Goal: Task Accomplishment & Management: Use online tool/utility

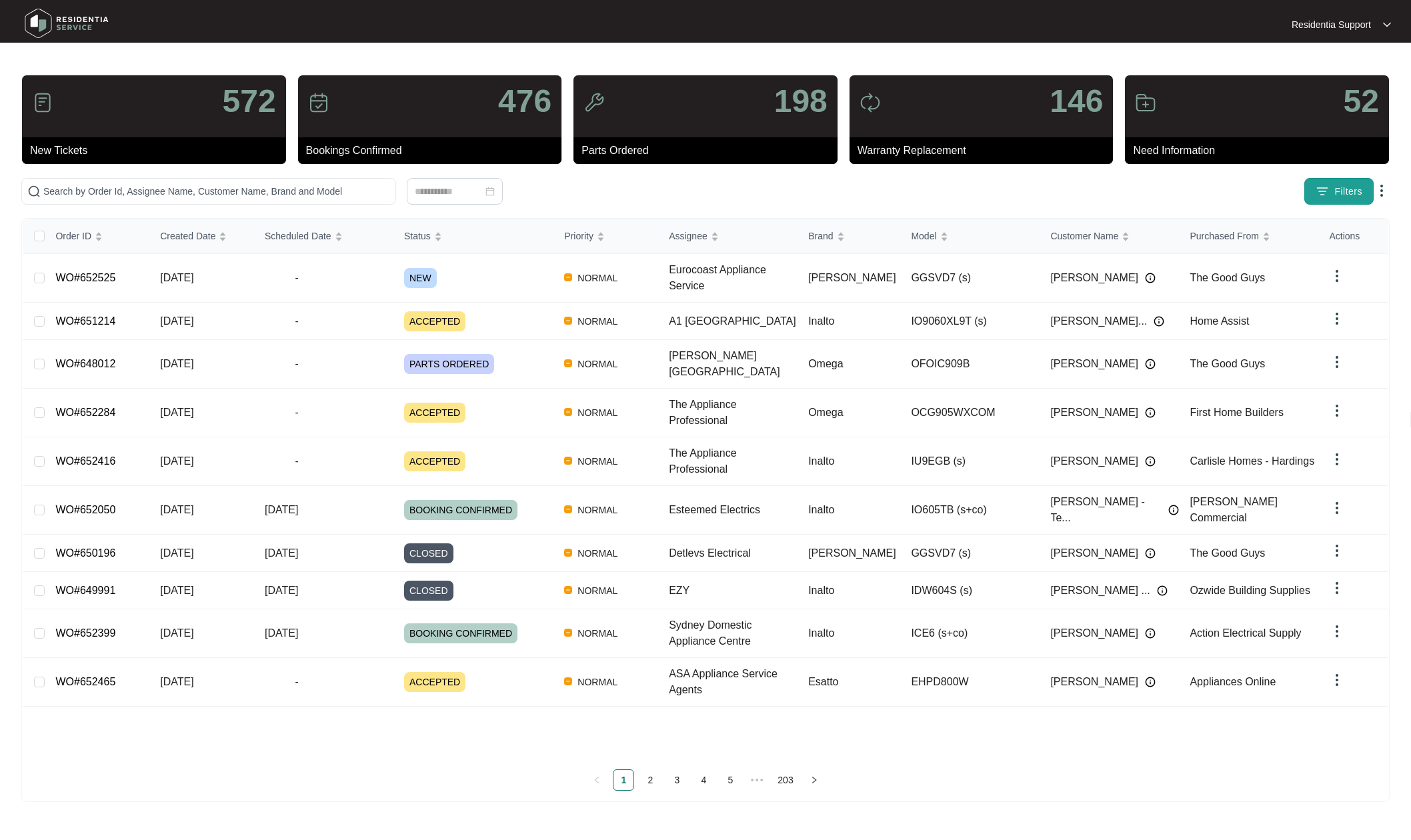
click at [1320, 201] on button "Filters" at bounding box center [1338, 191] width 69 height 27
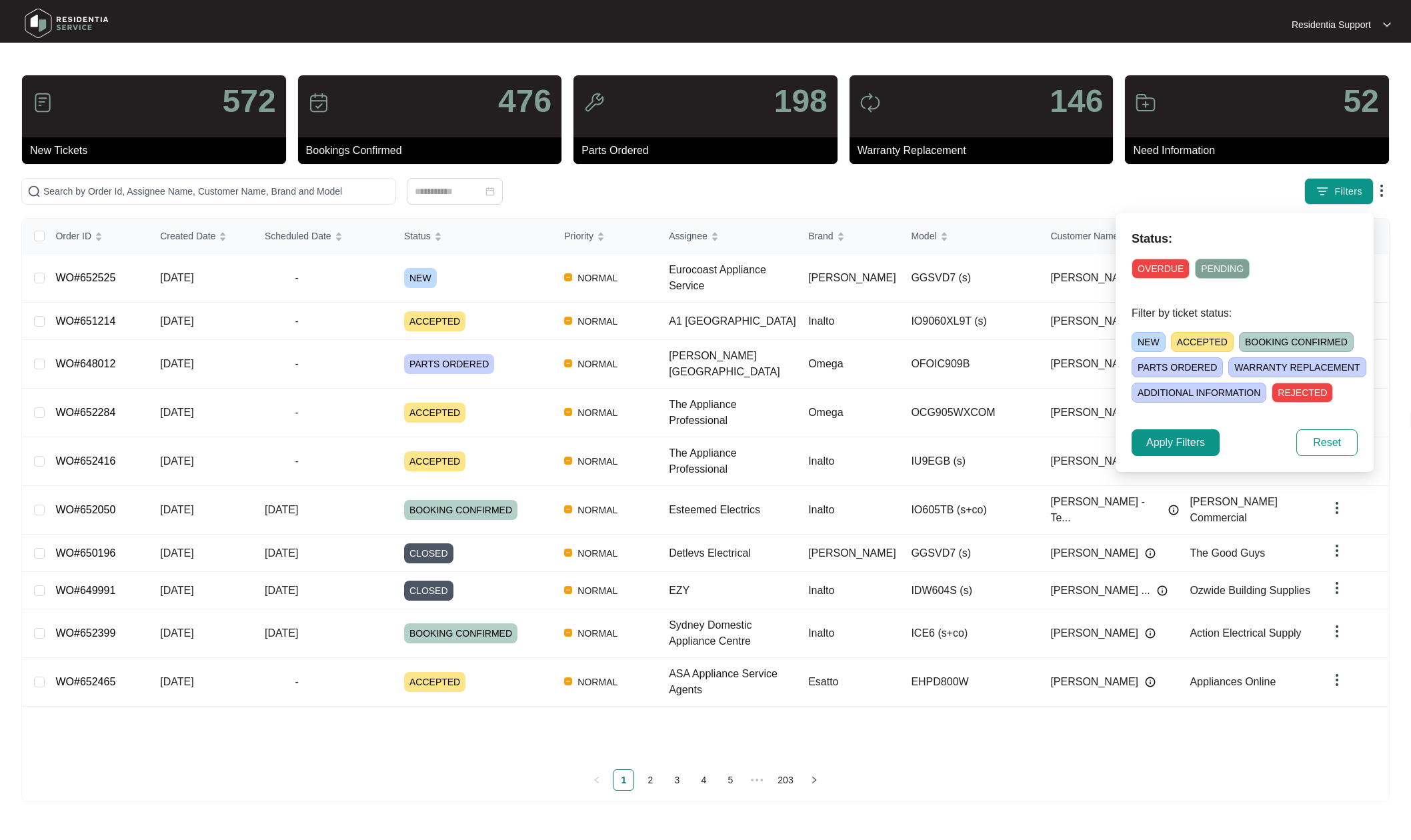
click at [1048, 184] on div "Filters" at bounding box center [1107, 191] width 564 height 27
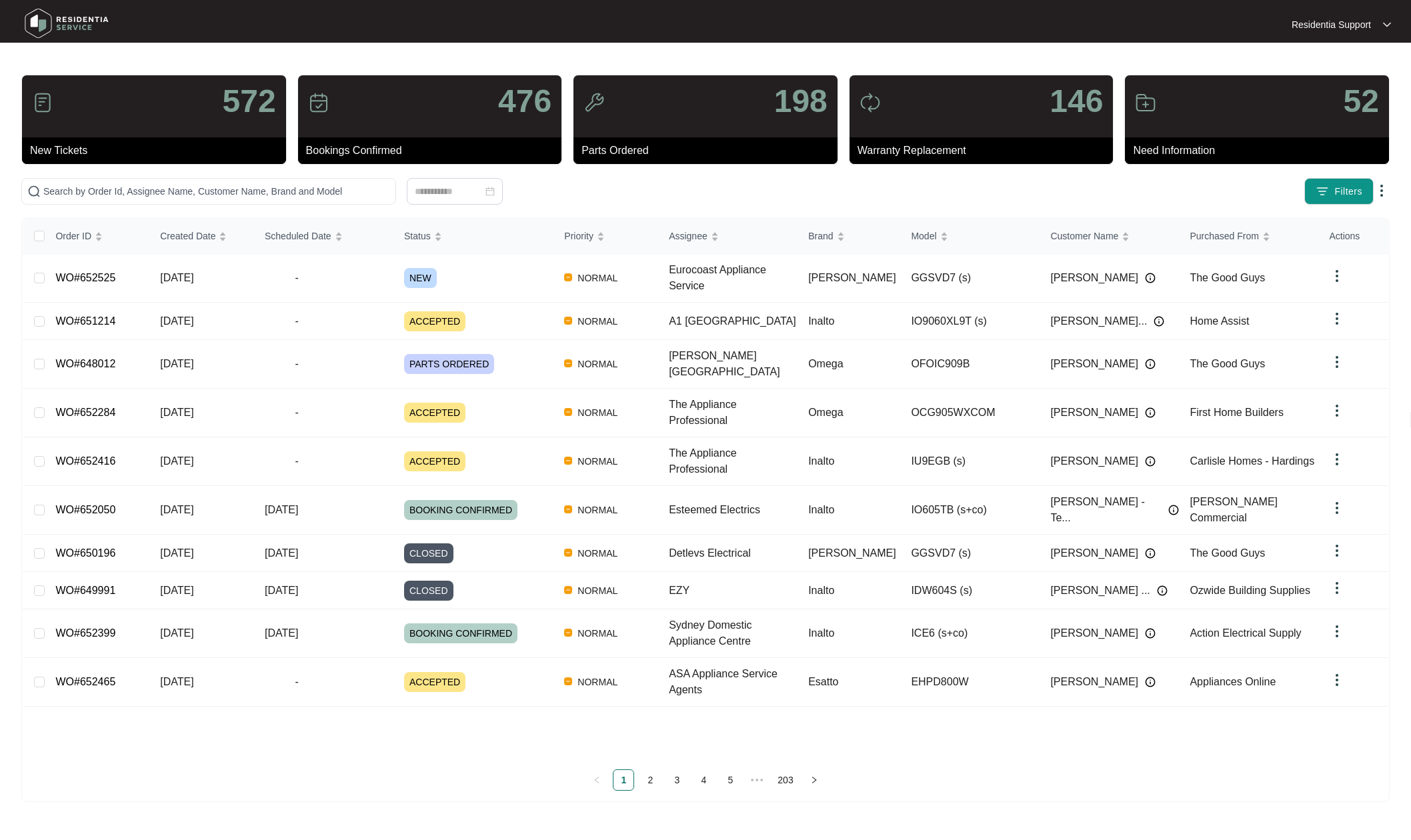
click at [1379, 191] on img at bounding box center [1381, 191] width 16 height 16
click at [1326, 218] on span "Download Tickets CSV" at bounding box center [1320, 217] width 118 height 15
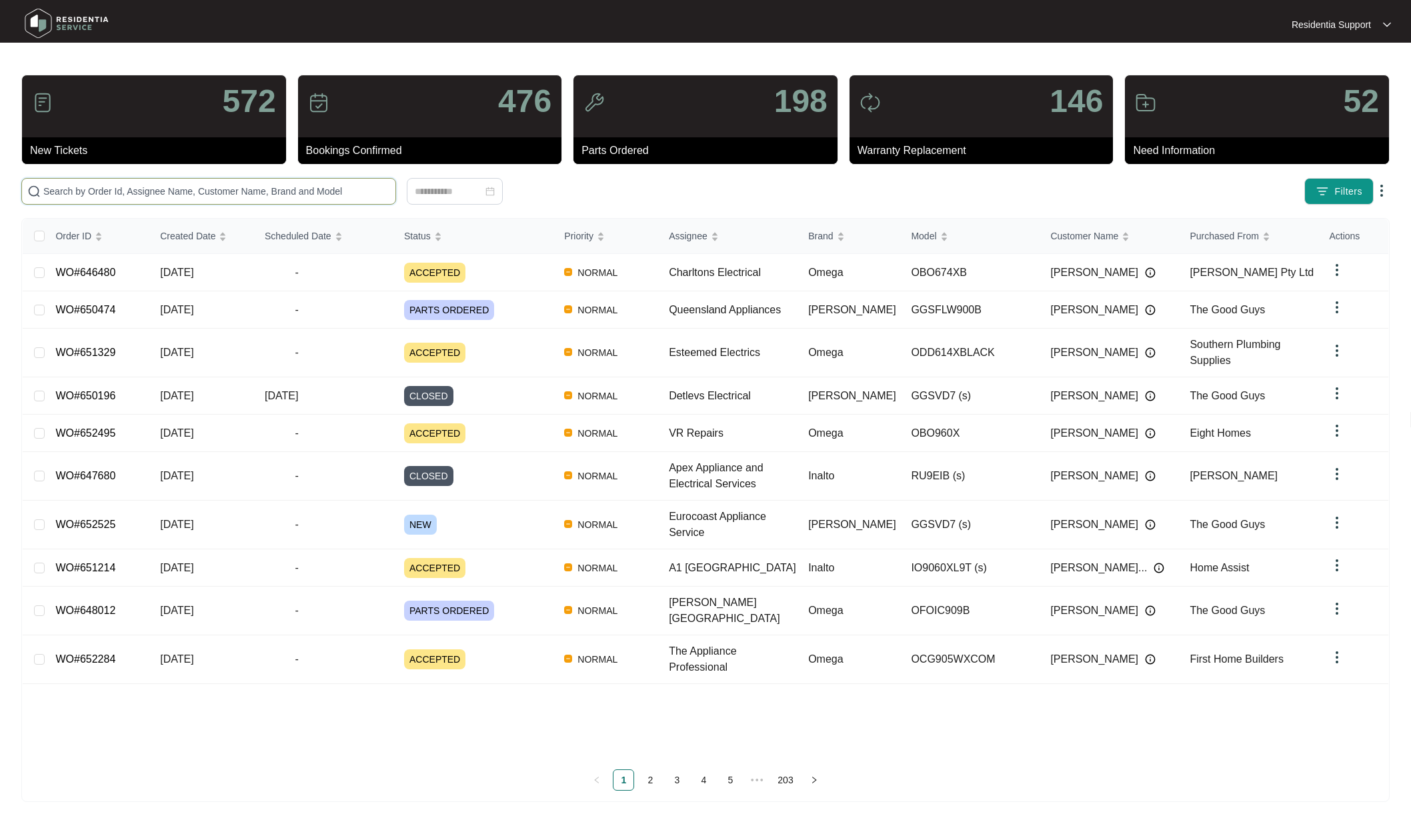
click at [264, 195] on input "text" at bounding box center [216, 192] width 346 height 15
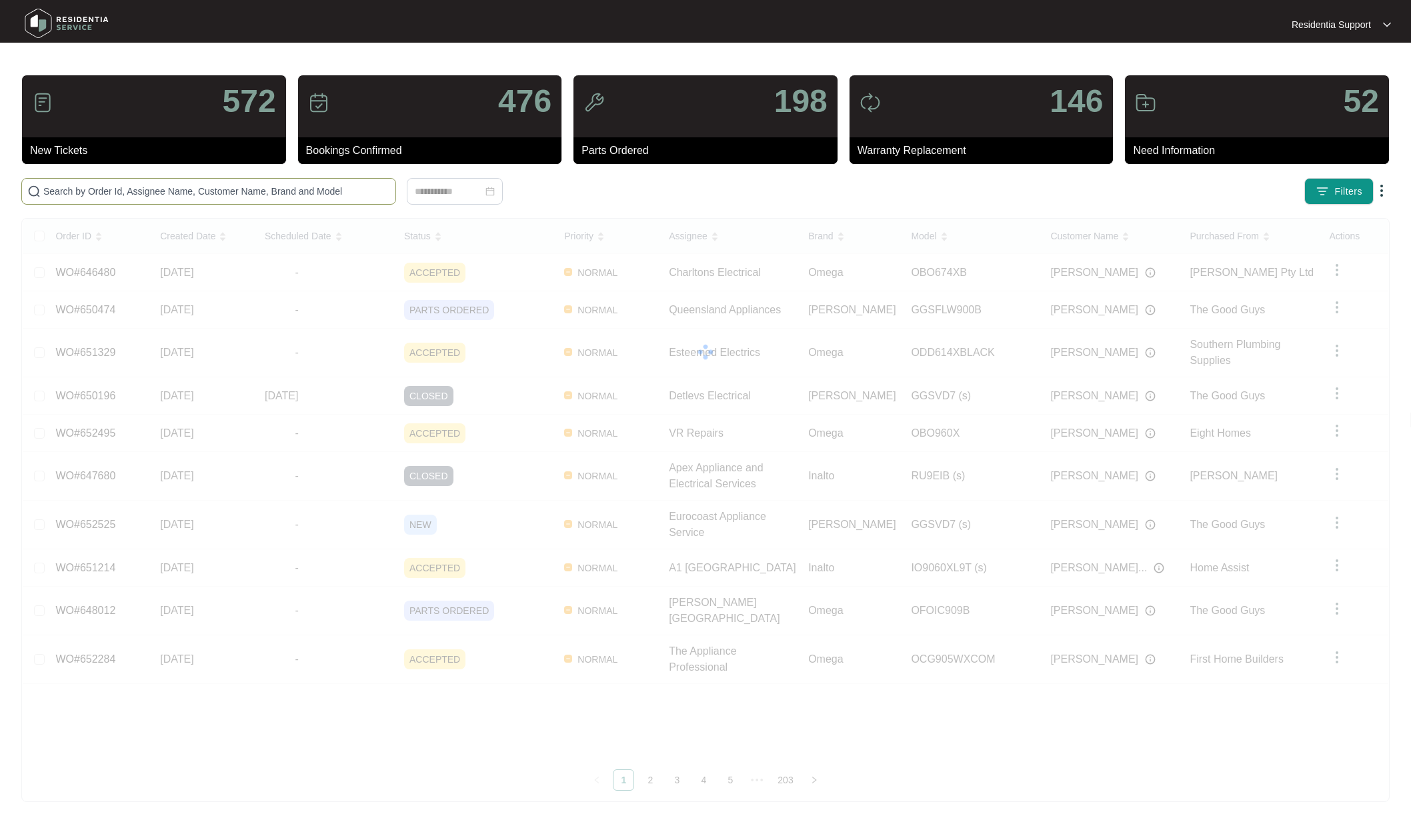
paste input "646480"
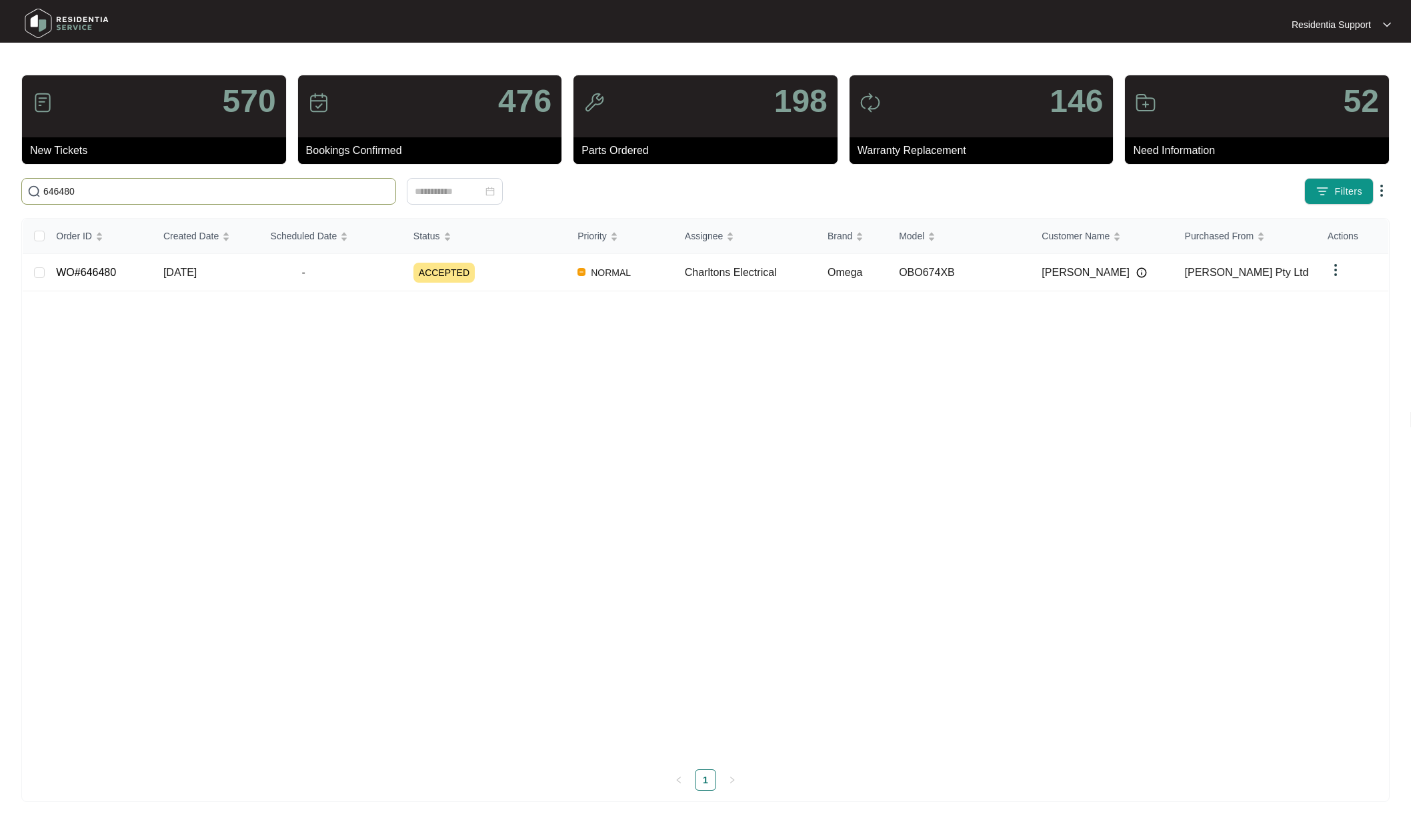
type input "646480"
click at [752, 607] on div "Order ID Created Date Scheduled Date Status Priority Assignee Brand Model Custo…" at bounding box center [705, 488] width 1366 height 540
click at [1205, 268] on span "[PERSON_NAME] Pty Ltd" at bounding box center [1247, 272] width 124 height 11
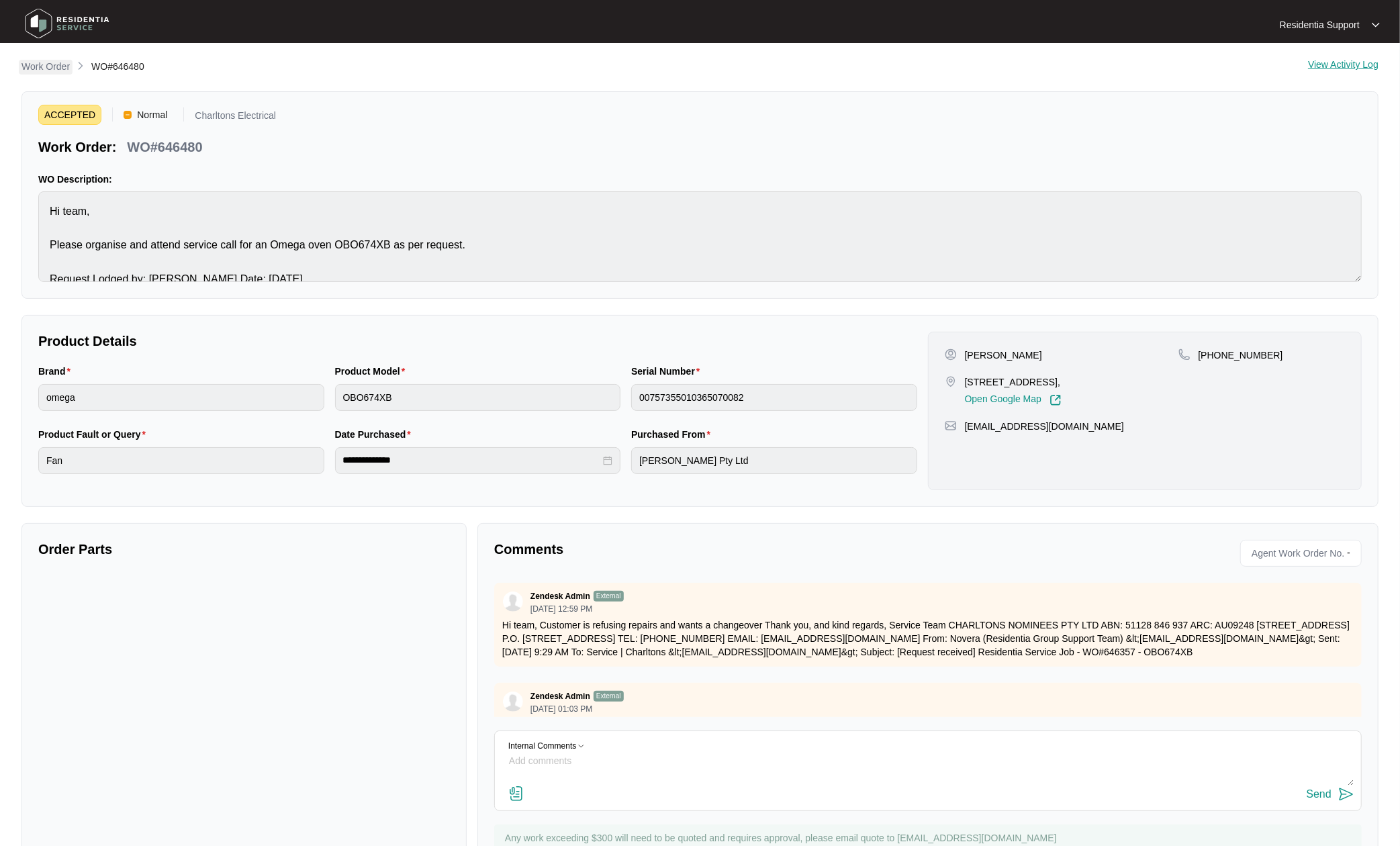
click at [39, 63] on p "Work Order" at bounding box center [46, 67] width 49 height 13
